Goal: Task Accomplishment & Management: Complete application form

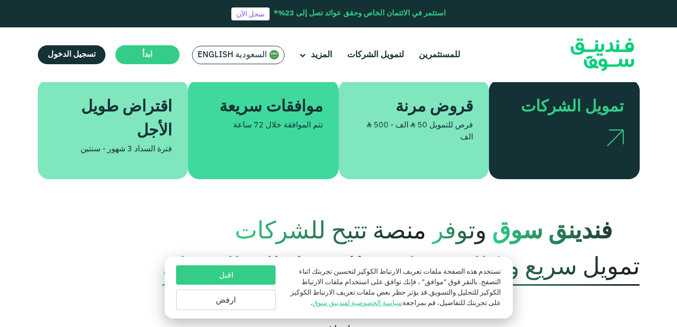
scroll to position [265, 0]
click at [613, 130] on img at bounding box center [614, 138] width 17 height 16
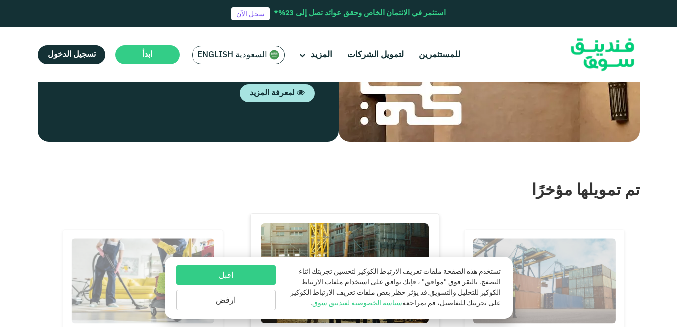
scroll to position [1263, 0]
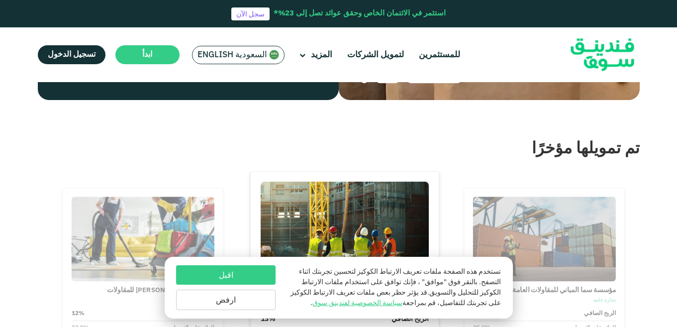
scroll to position [1304, 0]
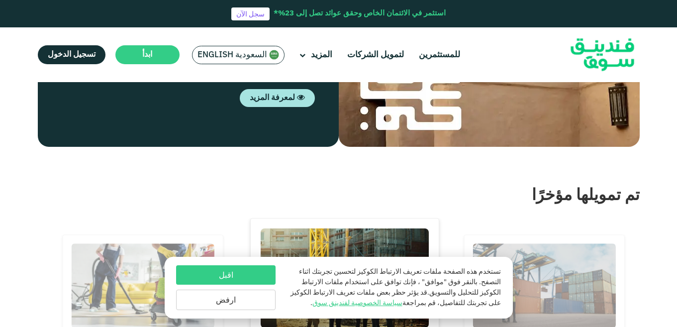
scroll to position [1258, 0]
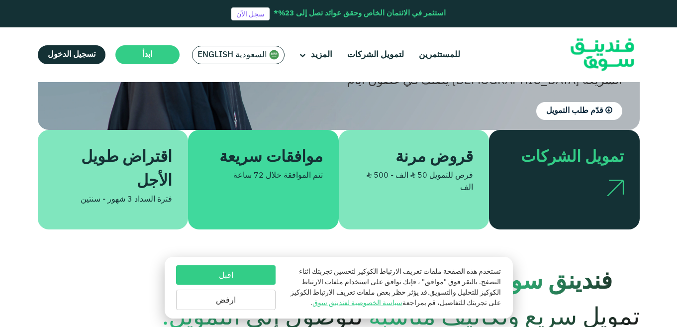
scroll to position [214, 0]
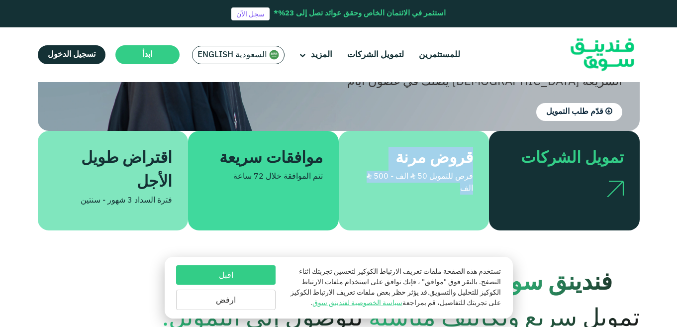
drag, startPoint x: 471, startPoint y: 139, endPoint x: 379, endPoint y: 181, distance: 101.7
click at [379, 181] on div "قروض مرنة فرص للتمويل ʢ 50 الف - ʢ 500 الف" at bounding box center [414, 180] width 151 height 99
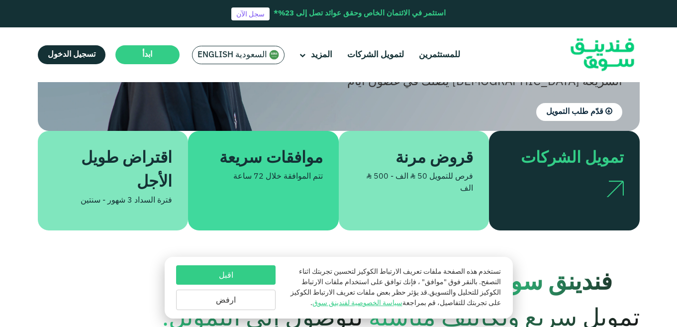
drag, startPoint x: 379, startPoint y: 181, endPoint x: 443, endPoint y: 216, distance: 73.0
click at [443, 230] on section "فندينق سوق وتوفر منصة تتيح للشركات تمويل سريع وتكاليف مناسبة للوصول إلى التمويل." at bounding box center [338, 283] width 677 height 106
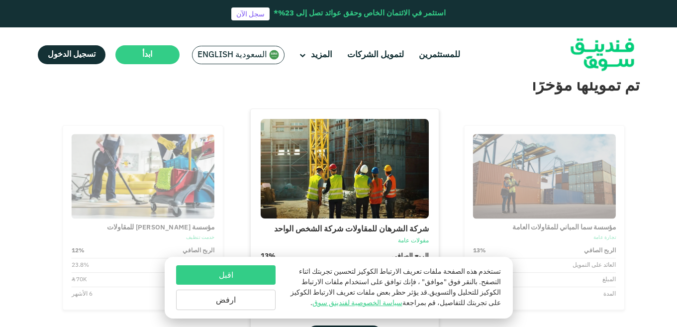
scroll to position [1367, 0]
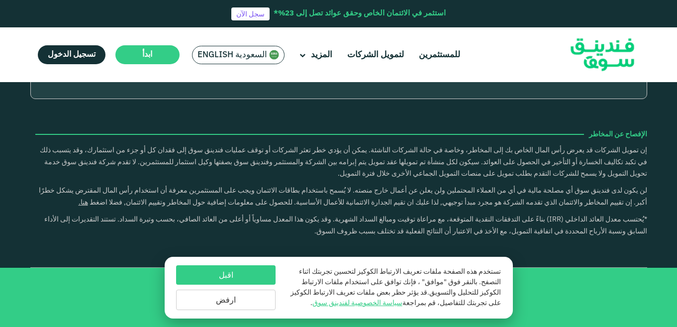
scroll to position [1257, 0]
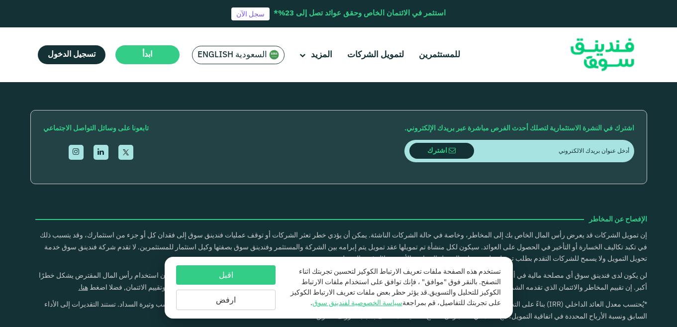
drag, startPoint x: 172, startPoint y: 135, endPoint x: 117, endPoint y: 127, distance: 55.3
drag, startPoint x: 117, startPoint y: 127, endPoint x: 133, endPoint y: 131, distance: 16.0
copy span "800 1240 366"
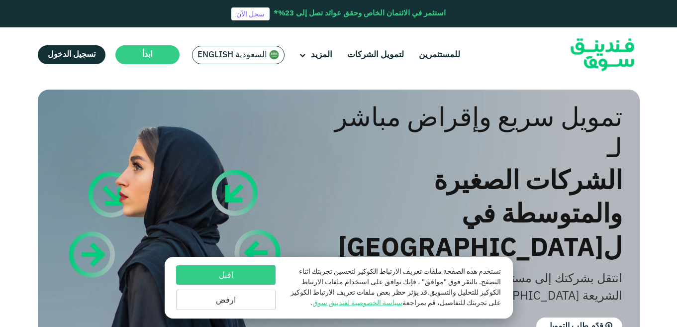
scroll to position [80, 0]
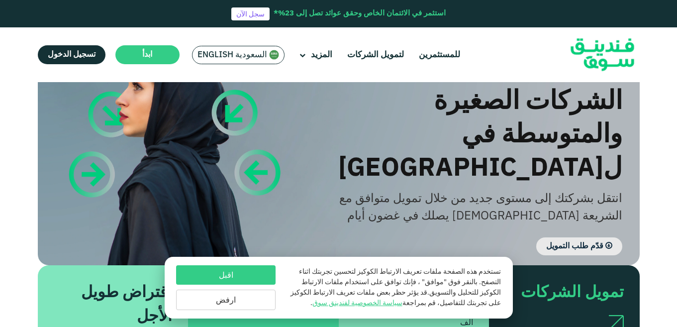
click at [571, 242] on span "قدّم طلب التمويل" at bounding box center [574, 245] width 57 height 7
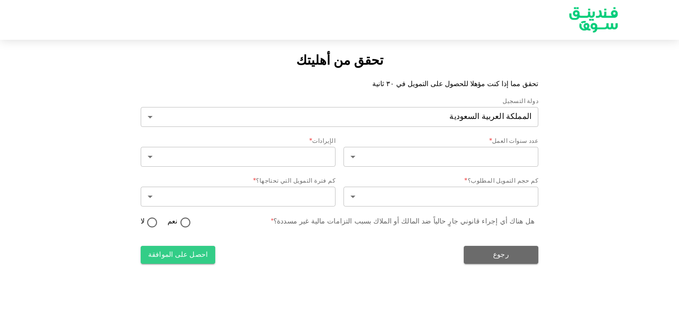
click at [28, 111] on div "تحقق من أهليتك تحقق مما إذا كنت مؤهلا للحصول على التمويل في ٣٠ ثانية دولة التسج…" at bounding box center [339, 158] width 679 height 212
type input "2"
click at [56, 175] on div "تحقق من أهليتك تحقق مما إذا كنت مؤهلا للحصول على التمويل في ٣٠ ثانية دولة التسج…" at bounding box center [339, 158] width 679 height 212
click at [391, 47] on div "تحقق من أهليتك تحقق مما إذا كنت مؤهلا للحصول على التمويل في ٣٠ ثانية دولة التسج…" at bounding box center [339, 163] width 679 height 327
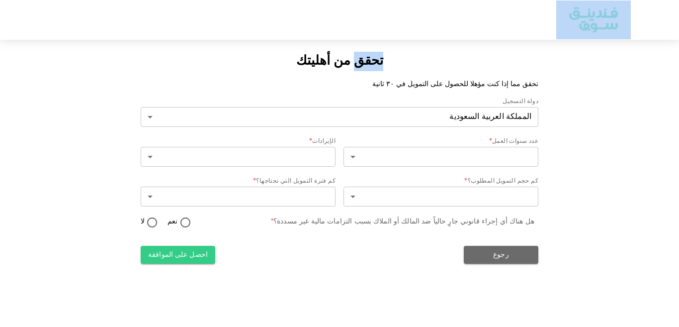
drag, startPoint x: 391, startPoint y: 47, endPoint x: 321, endPoint y: -11, distance: 91.0
click at [321, 0] on html "تحقق من أهليتك تحقق مما إذا كنت مؤهلا للحصول على التمويل في ٣٠ ثانية دولة التسج…" at bounding box center [339, 163] width 679 height 327
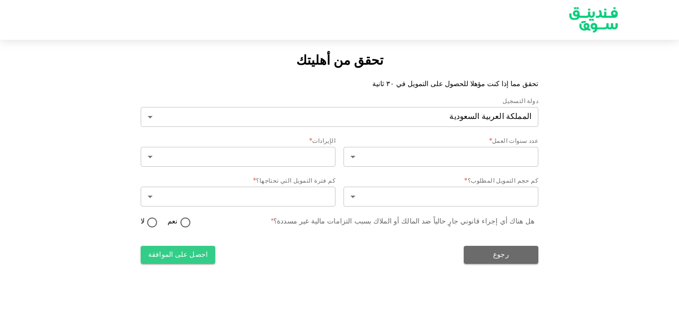
click at [432, 64] on div "تحقق من أهليتك تحقق مما إذا كنت مؤهلا للحصول على التمويل في ٣٠ ثانية دولة التسج…" at bounding box center [340, 158] width 398 height 212
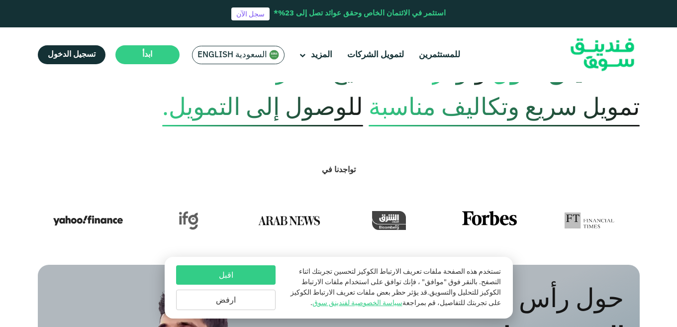
scroll to position [416, 0]
